Goal: Information Seeking & Learning: Learn about a topic

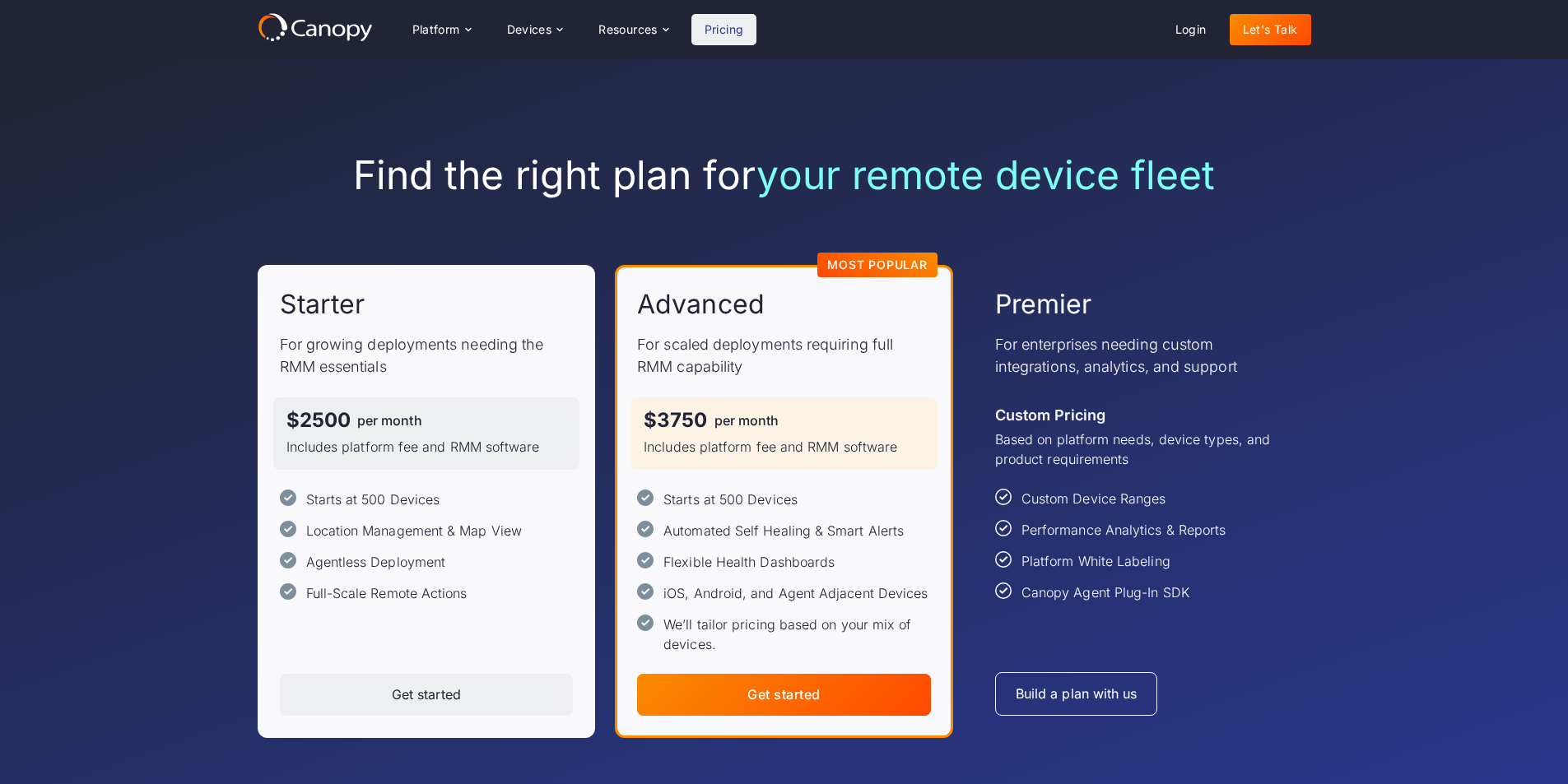
click at [718, 29] on link "Pricing" at bounding box center [724, 30] width 66 height 31
click at [441, 27] on div "Platform" at bounding box center [437, 30] width 48 height 11
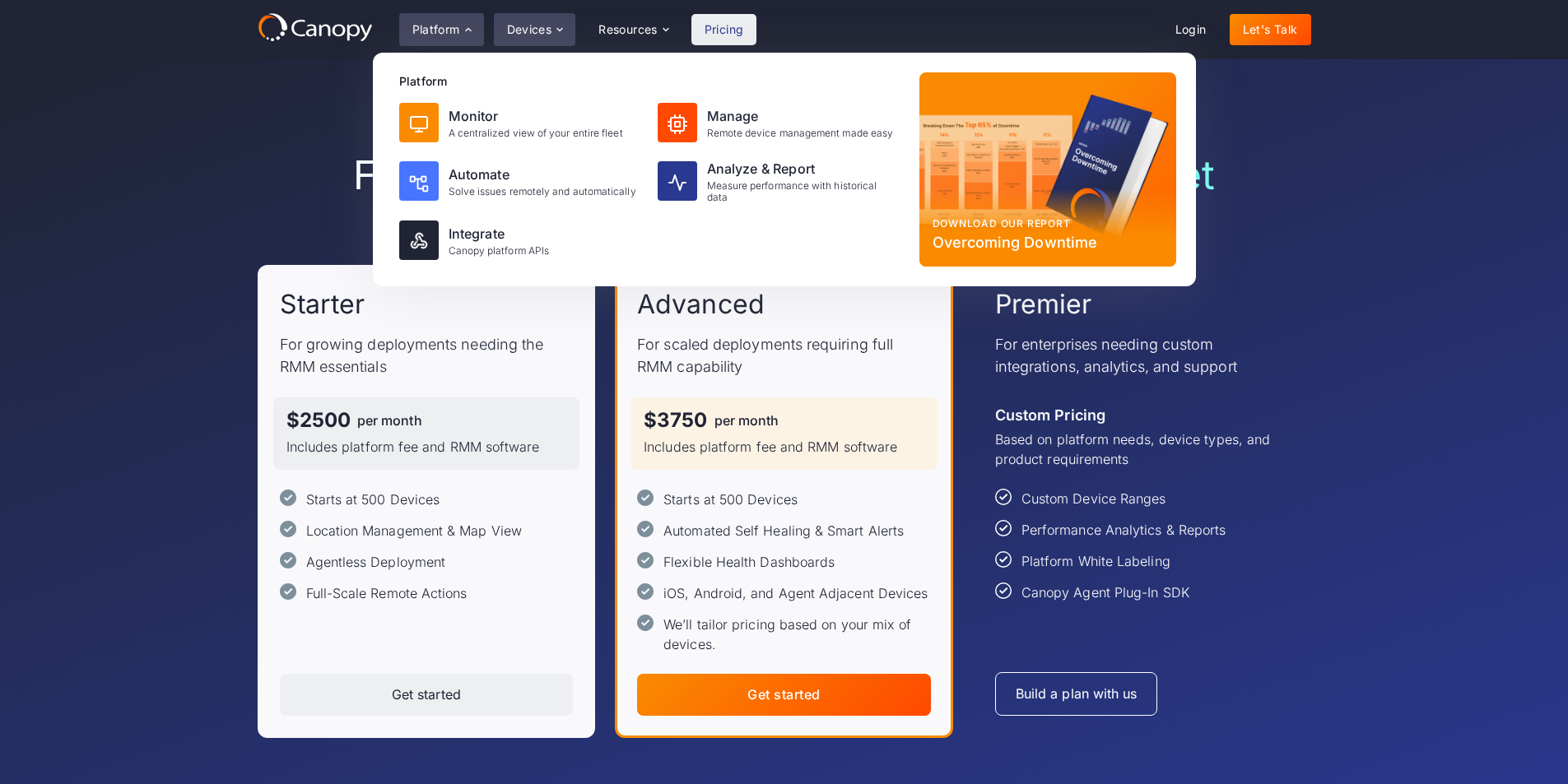
click at [532, 31] on div "Devices" at bounding box center [530, 30] width 46 height 11
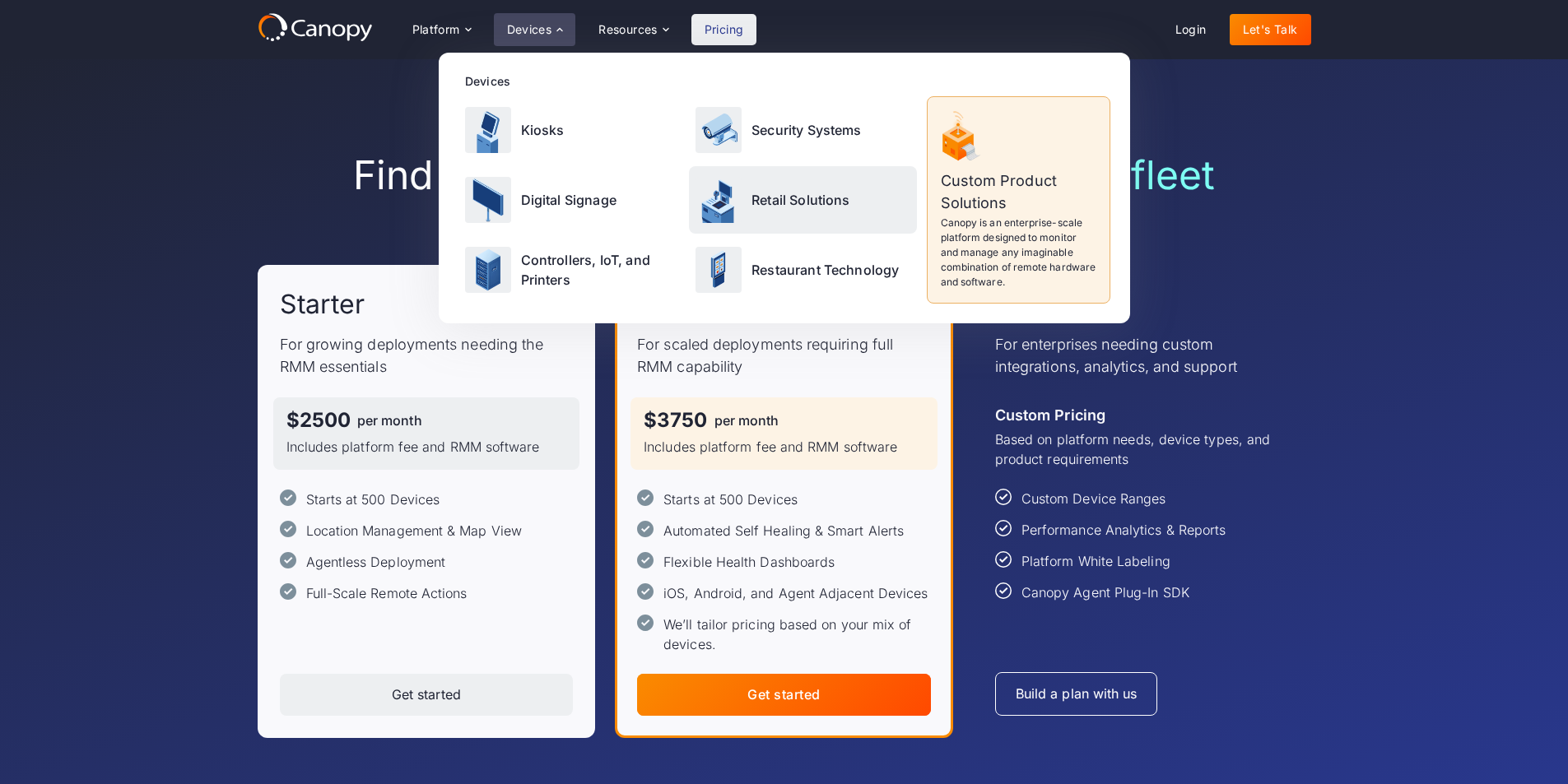
click at [783, 198] on p "Retail Solutions" at bounding box center [802, 200] width 99 height 20
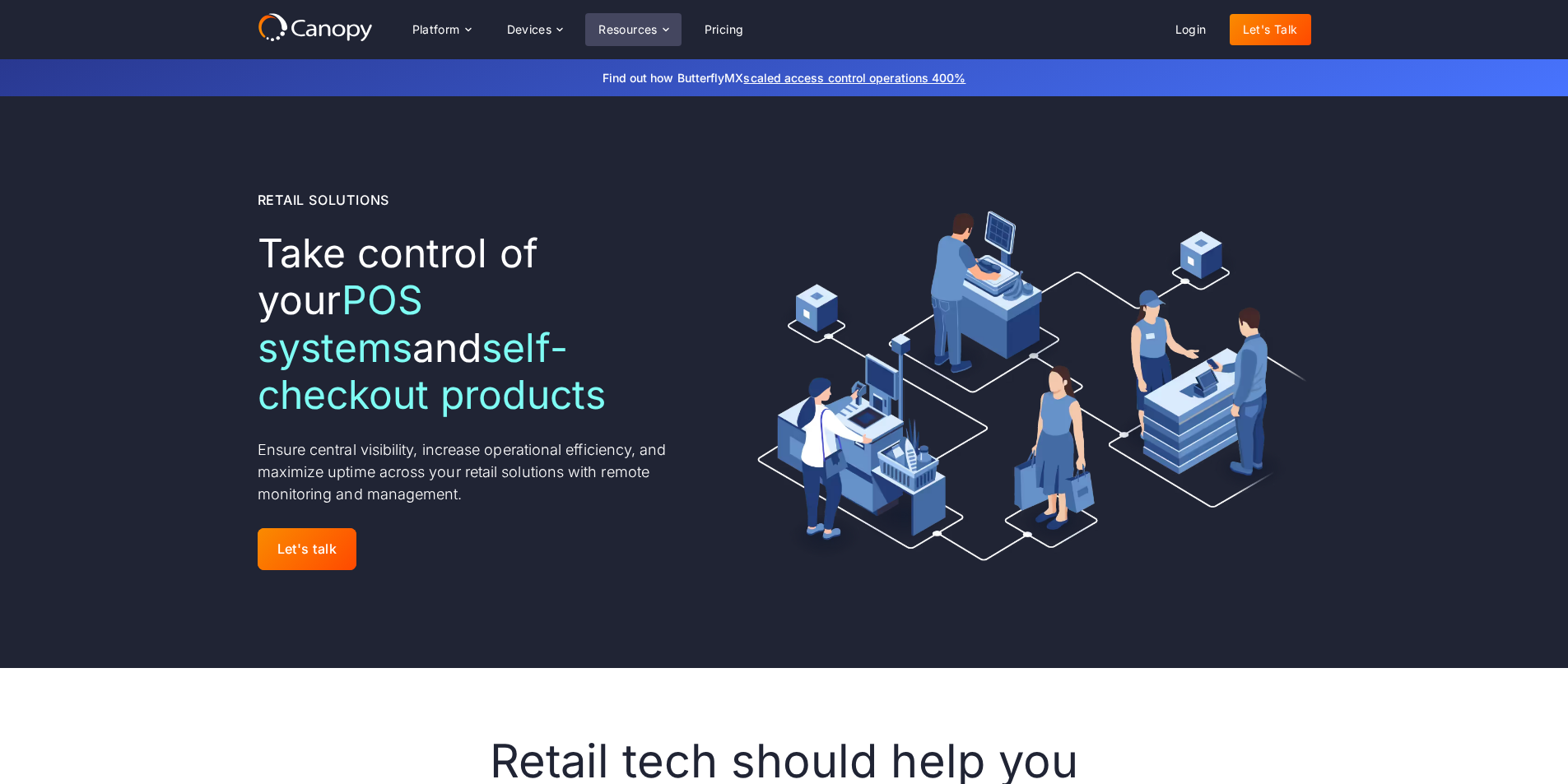
click at [658, 31] on div "Resources" at bounding box center [633, 30] width 95 height 33
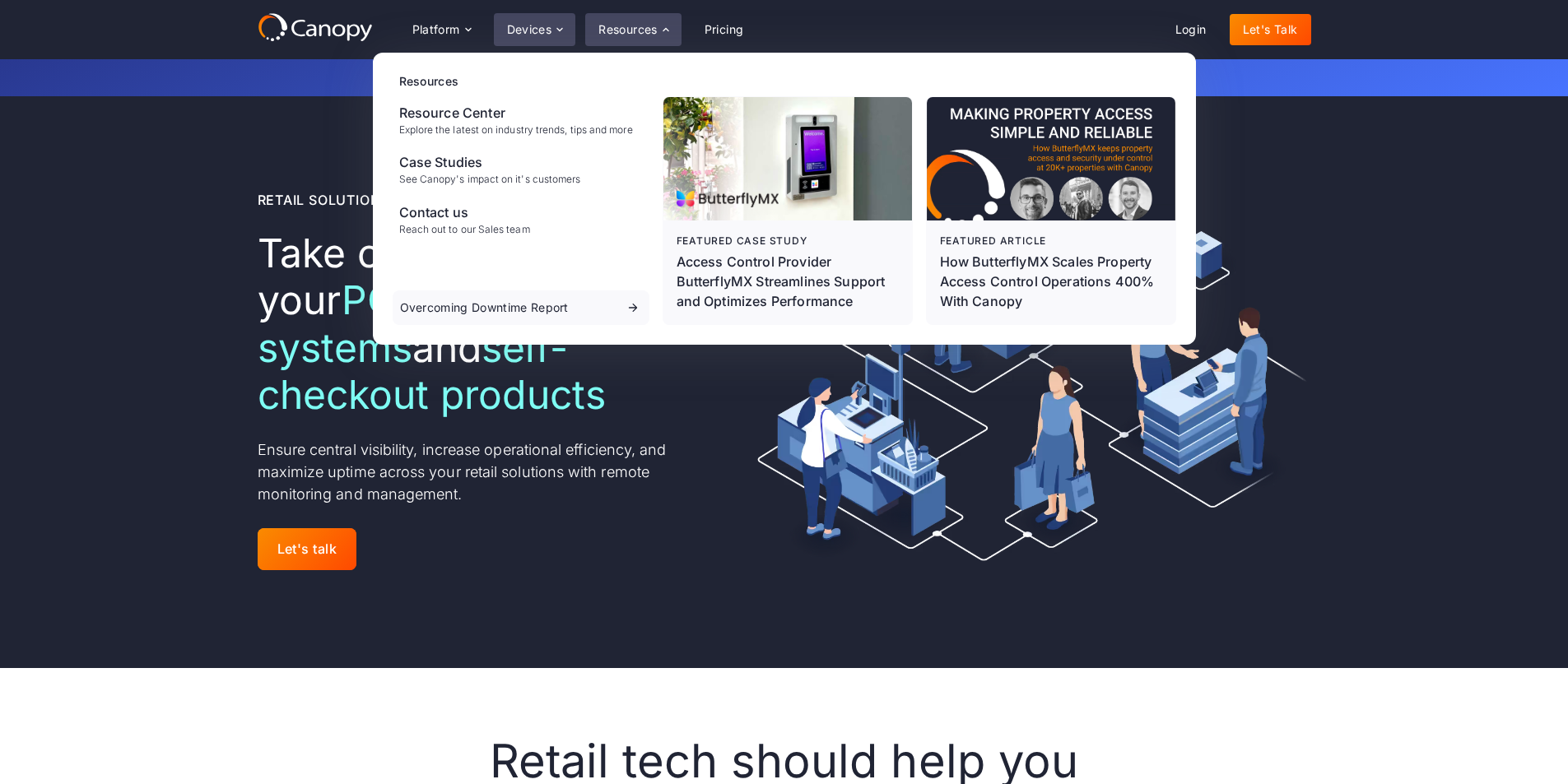
click at [559, 30] on icon at bounding box center [560, 29] width 6 height 3
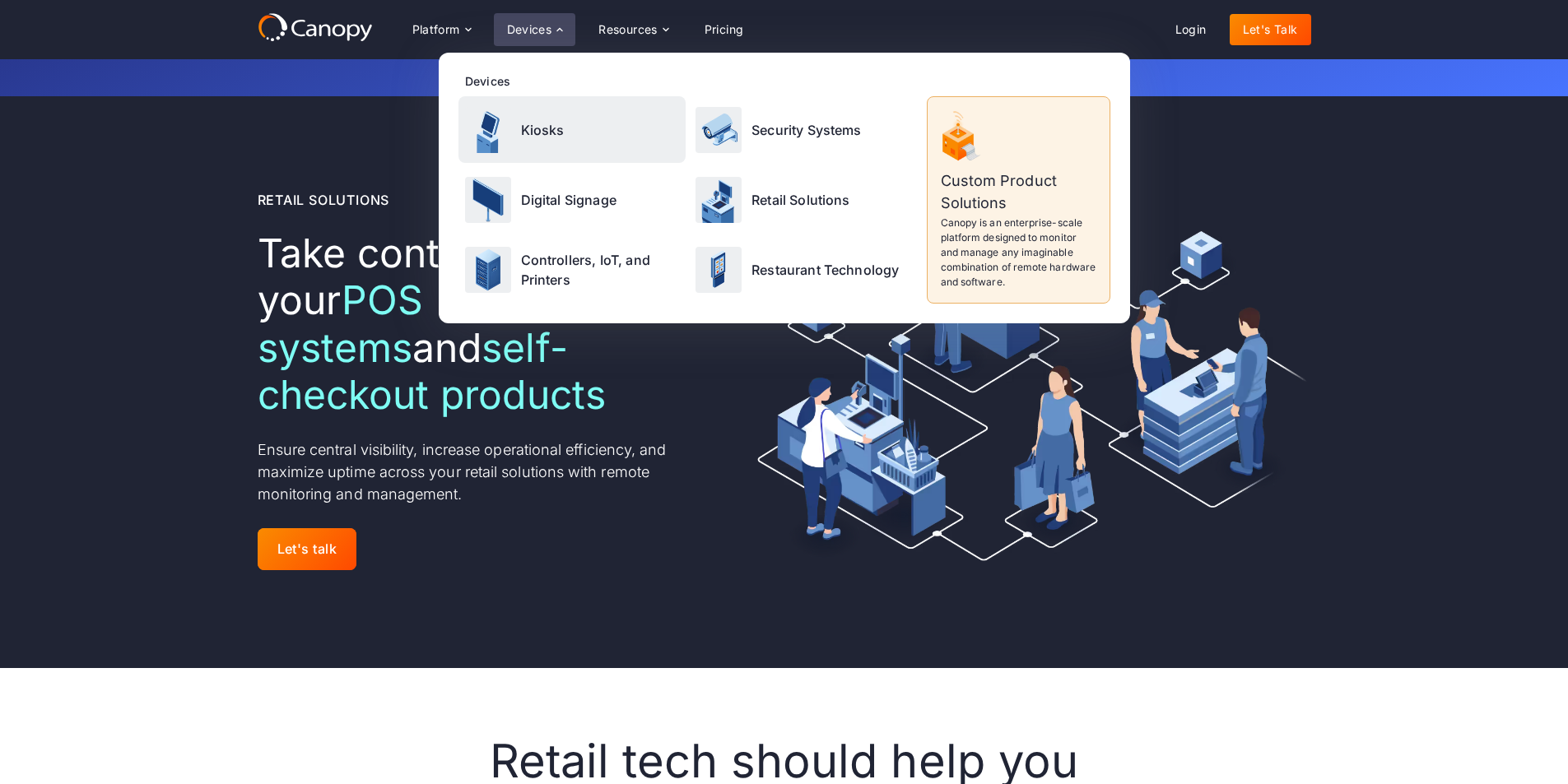
click at [540, 126] on p "Kiosks" at bounding box center [543, 130] width 44 height 20
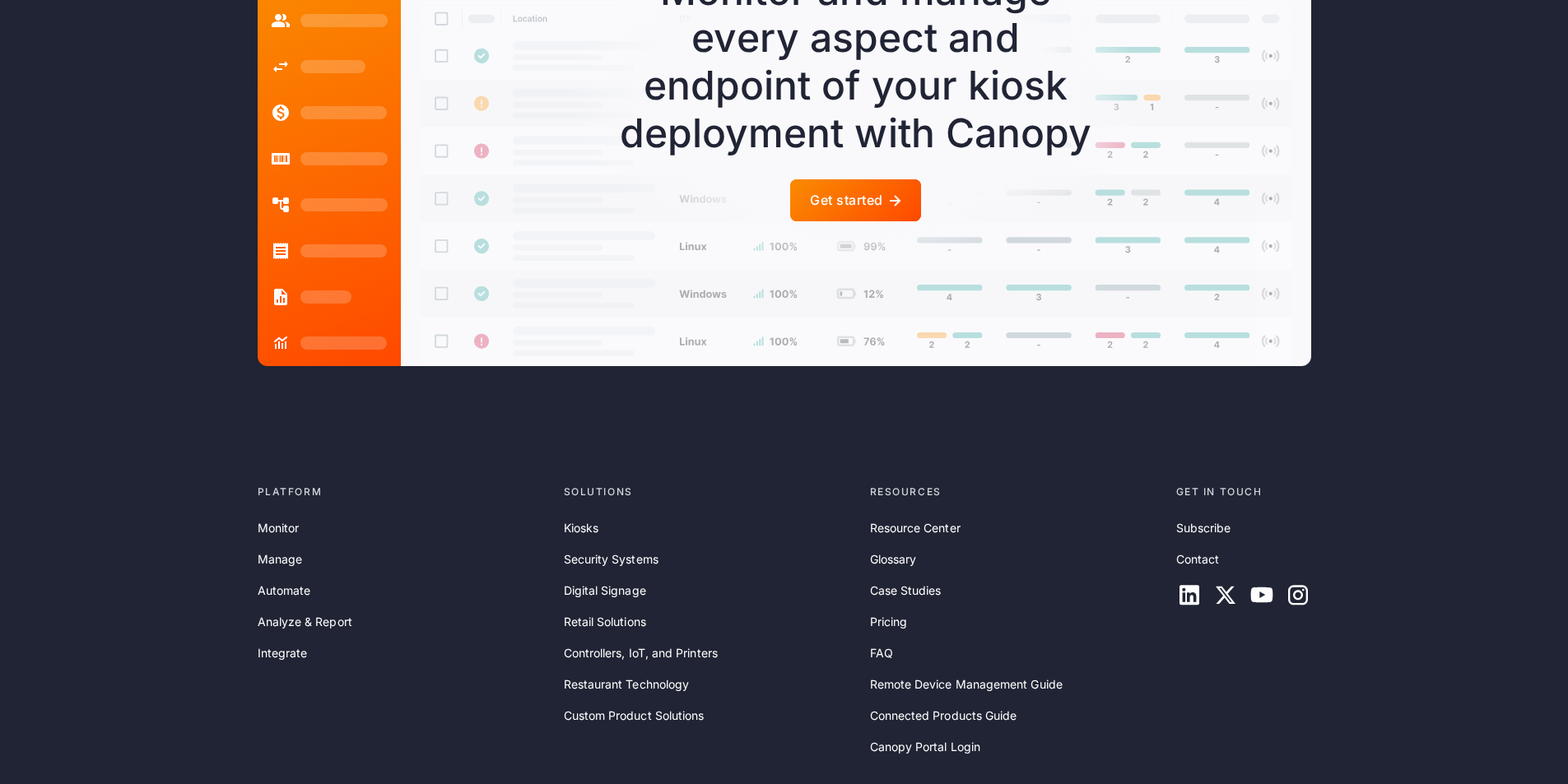
scroll to position [4690, 0]
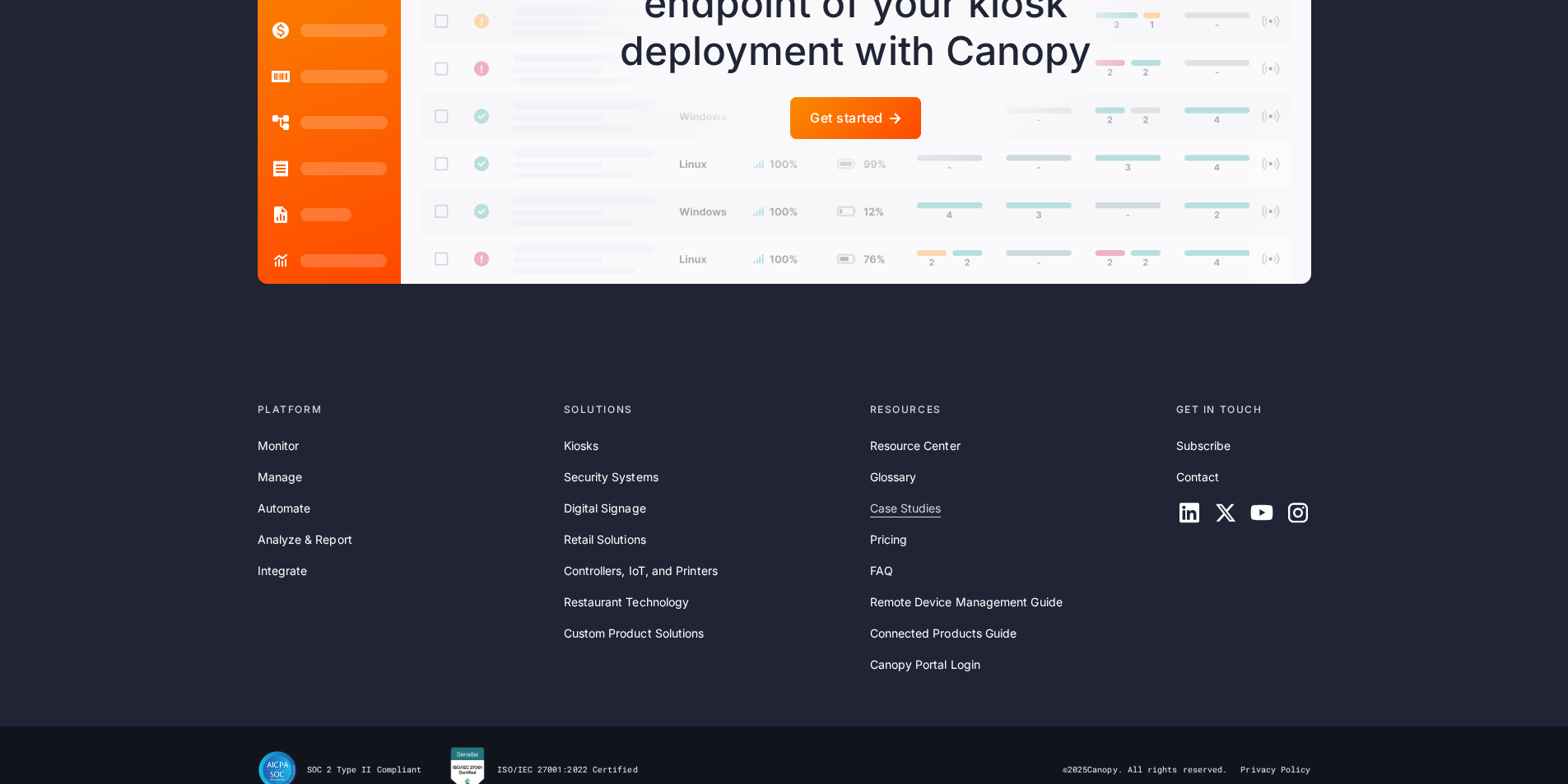
click at [908, 506] on link "Case Studies" at bounding box center [906, 508] width 71 height 18
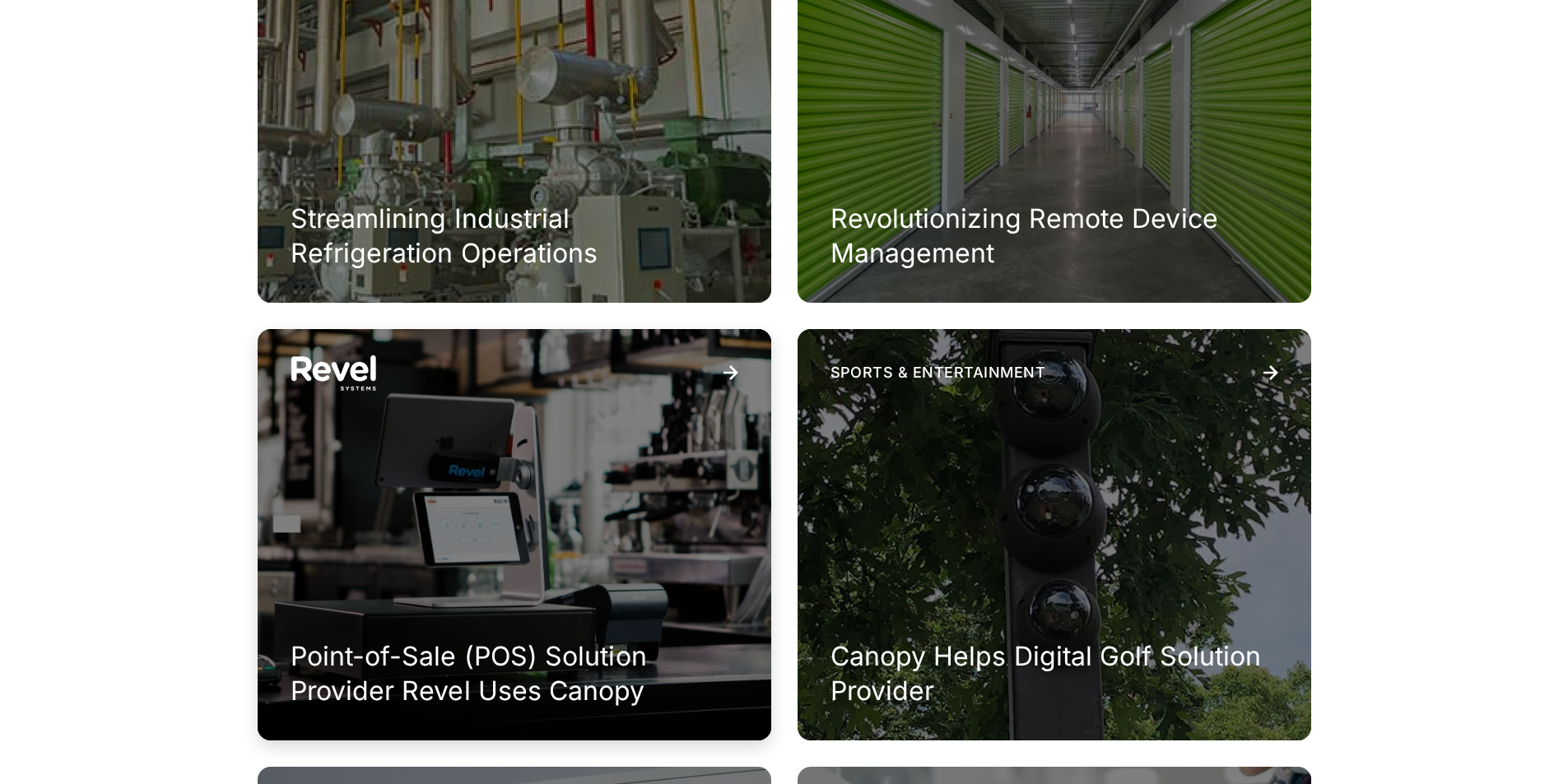
scroll to position [987, 0]
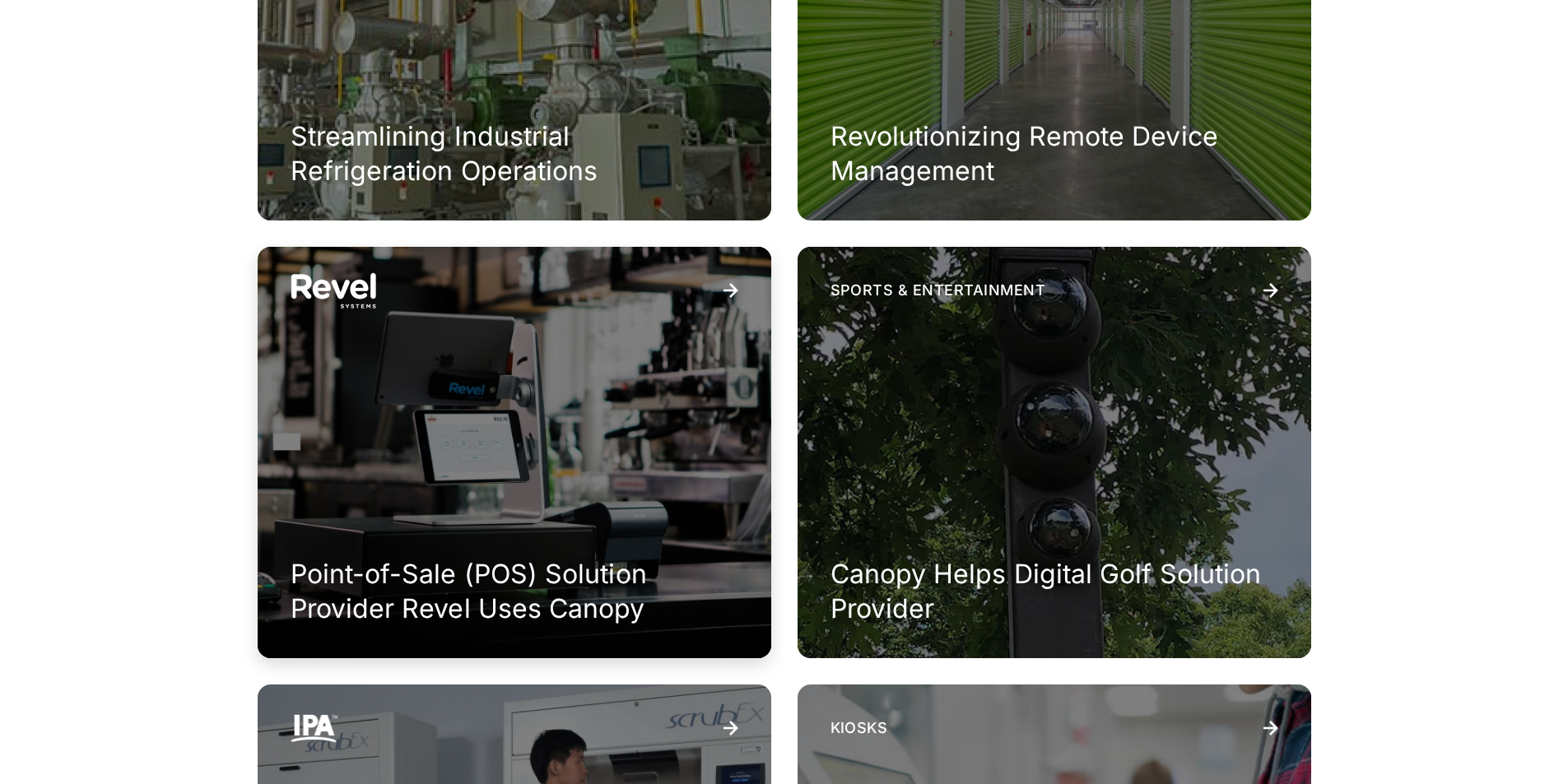
click at [450, 565] on h3 "Point-of-Sale (POS) Solution Provider Revel Uses Canopy" at bounding box center [515, 592] width 448 height 69
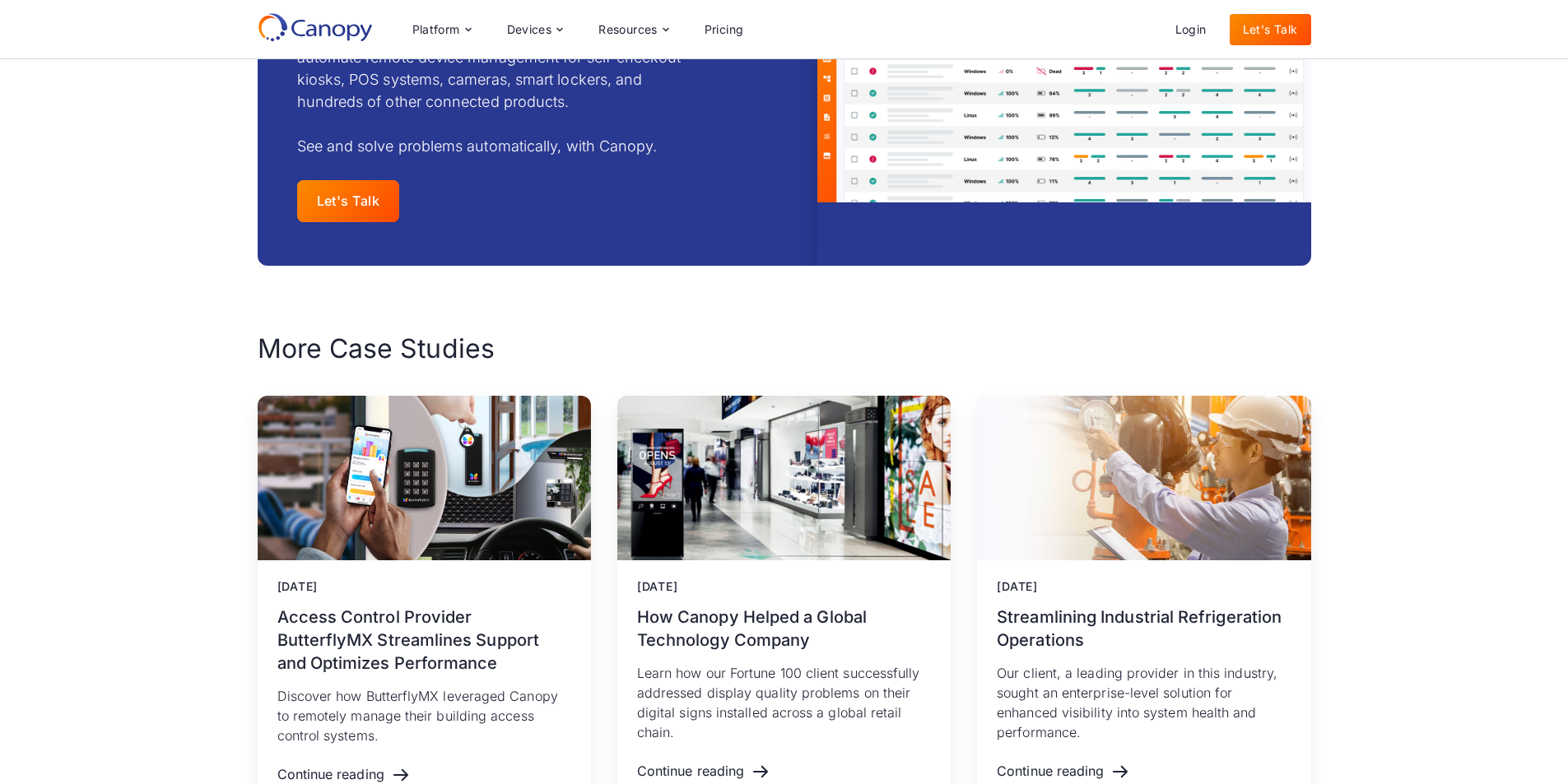
scroll to position [2221, 0]
